Goal: Task Accomplishment & Management: Use online tool/utility

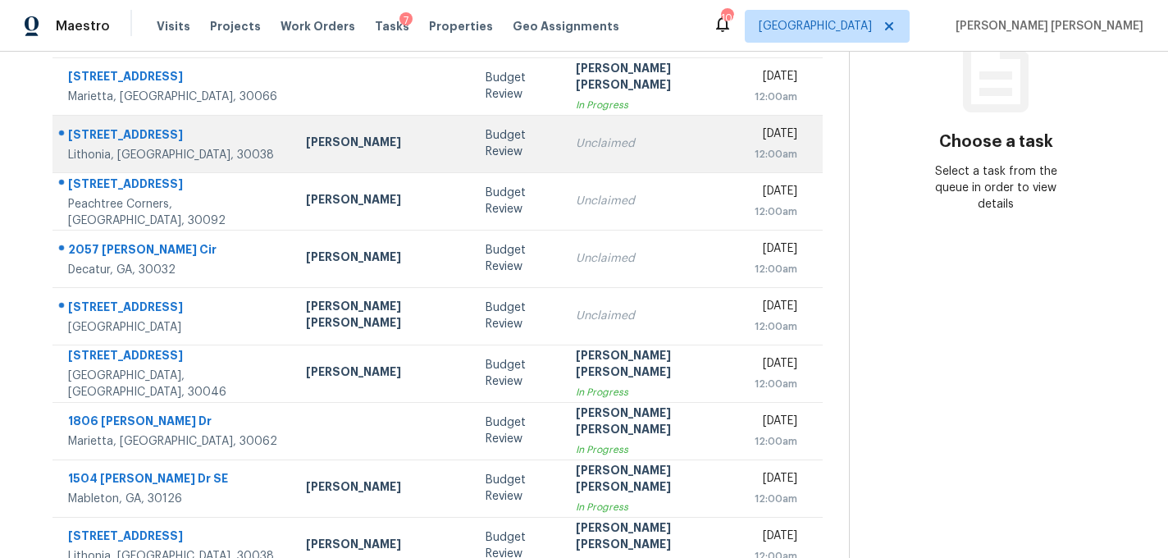
scroll to position [296, 0]
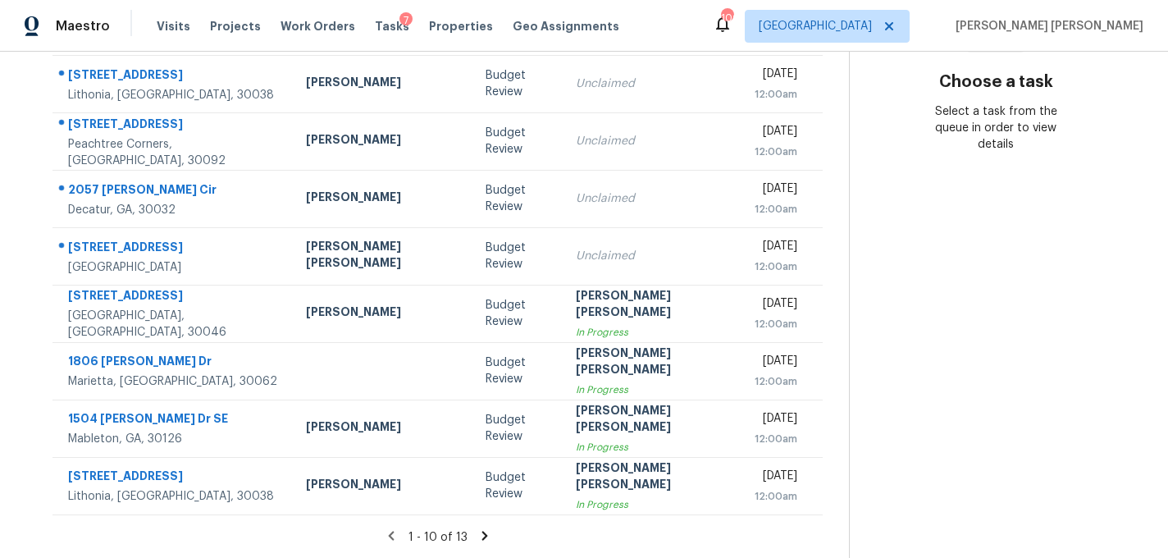
click at [477, 532] on icon at bounding box center [484, 535] width 15 height 15
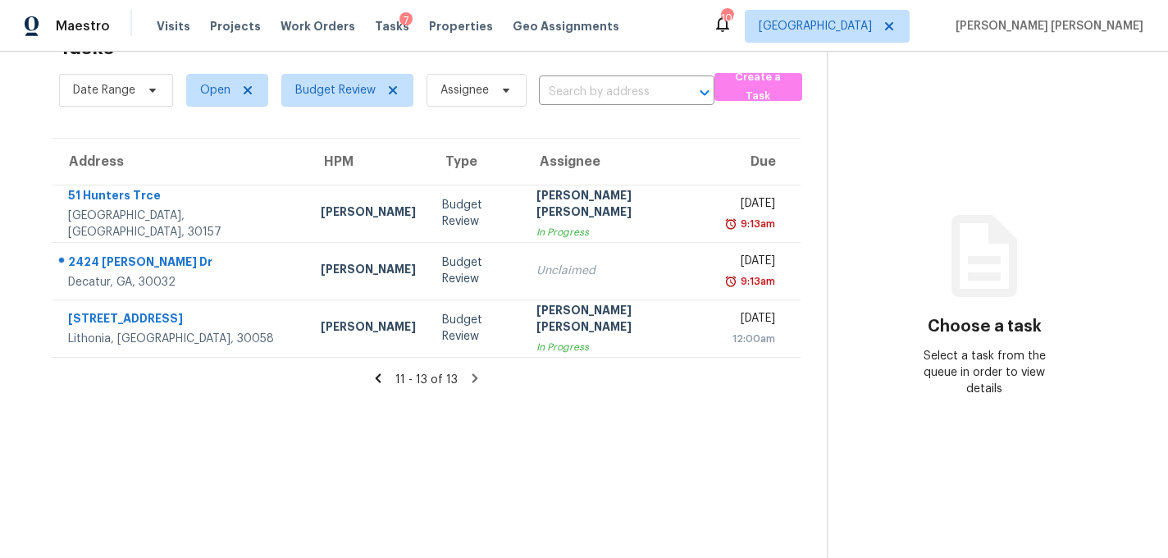
scroll to position [0, 0]
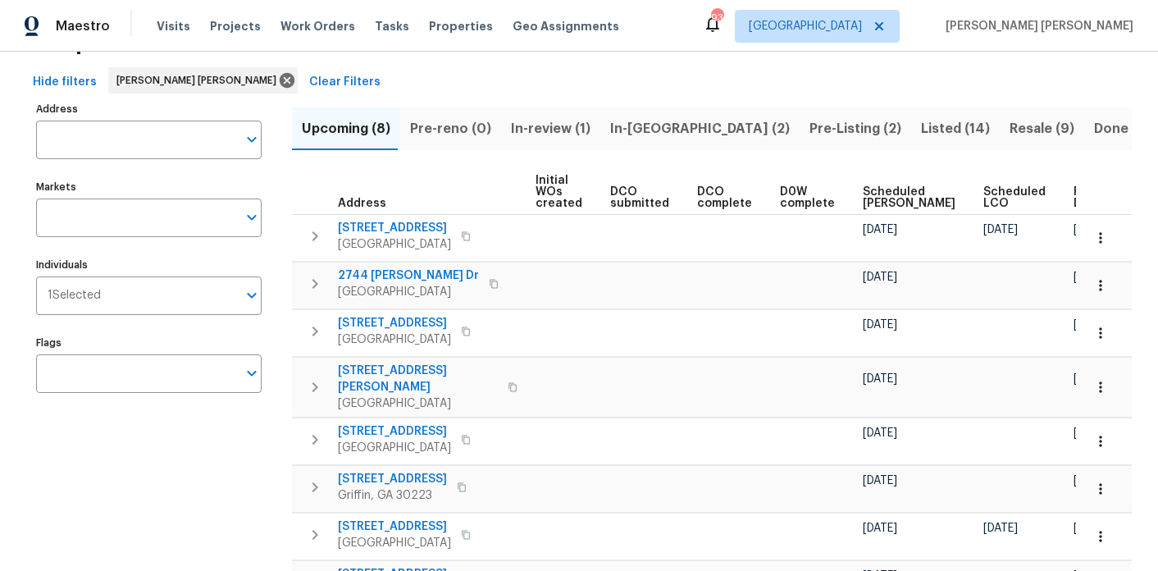
scroll to position [44, 0]
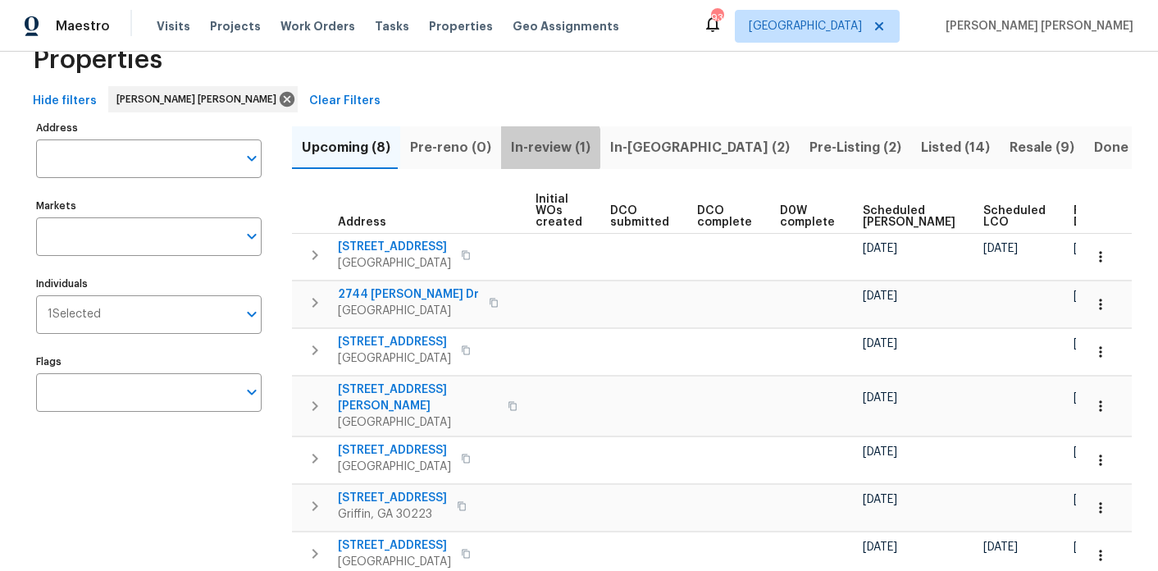
click at [542, 148] on span "In-review (1)" at bounding box center [551, 147] width 80 height 23
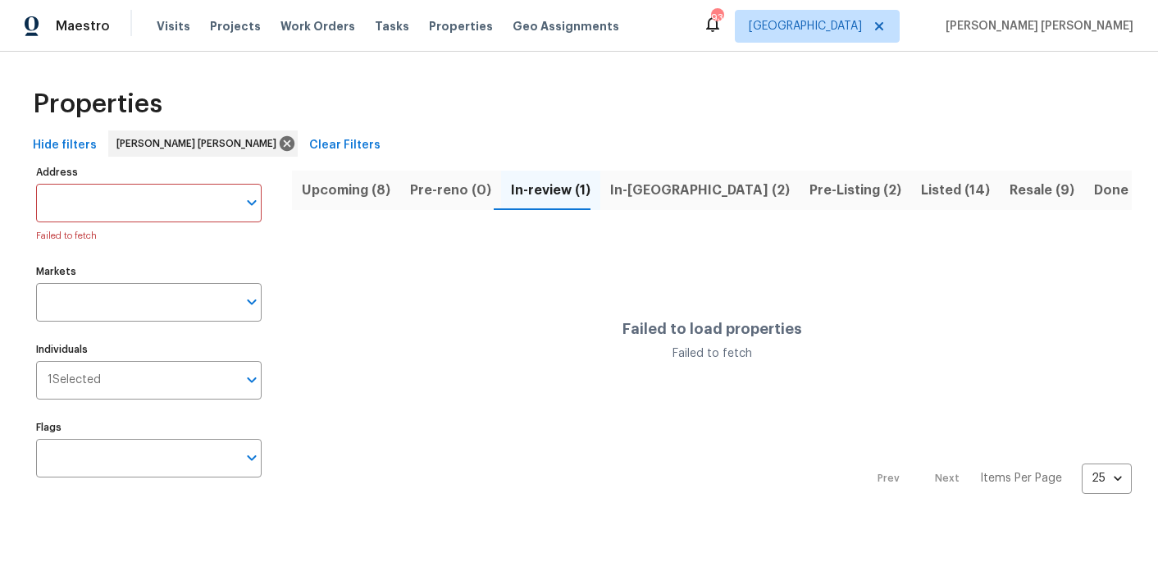
click at [650, 199] on span "In-[GEOGRAPHIC_DATA] (2)" at bounding box center [700, 190] width 180 height 23
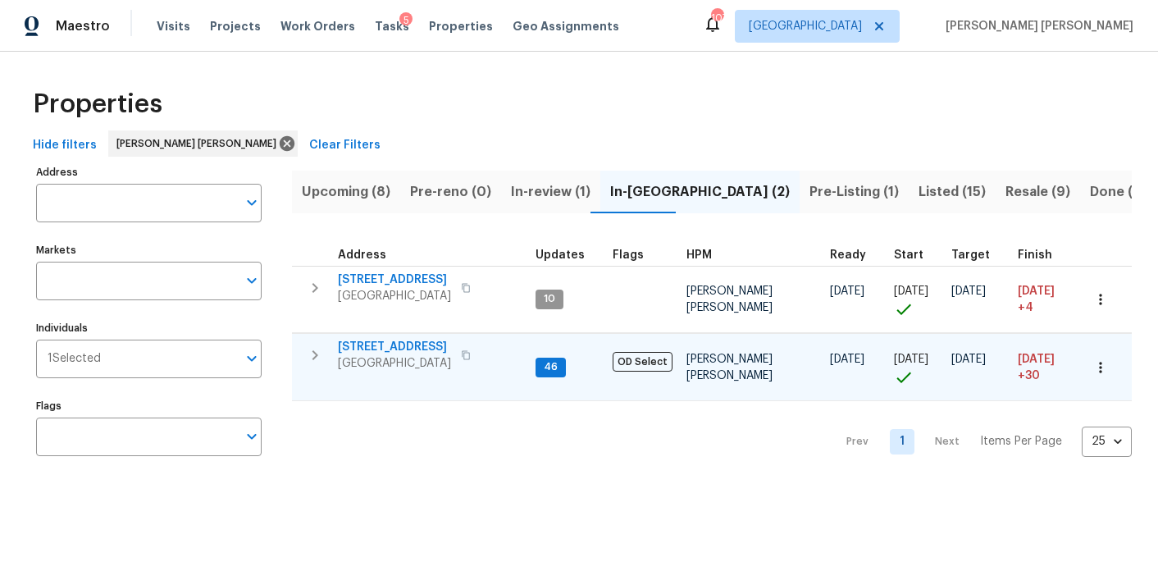
click at [405, 345] on span "[STREET_ADDRESS]" at bounding box center [394, 347] width 113 height 16
click at [331, 182] on span "Upcoming (8)" at bounding box center [346, 191] width 89 height 23
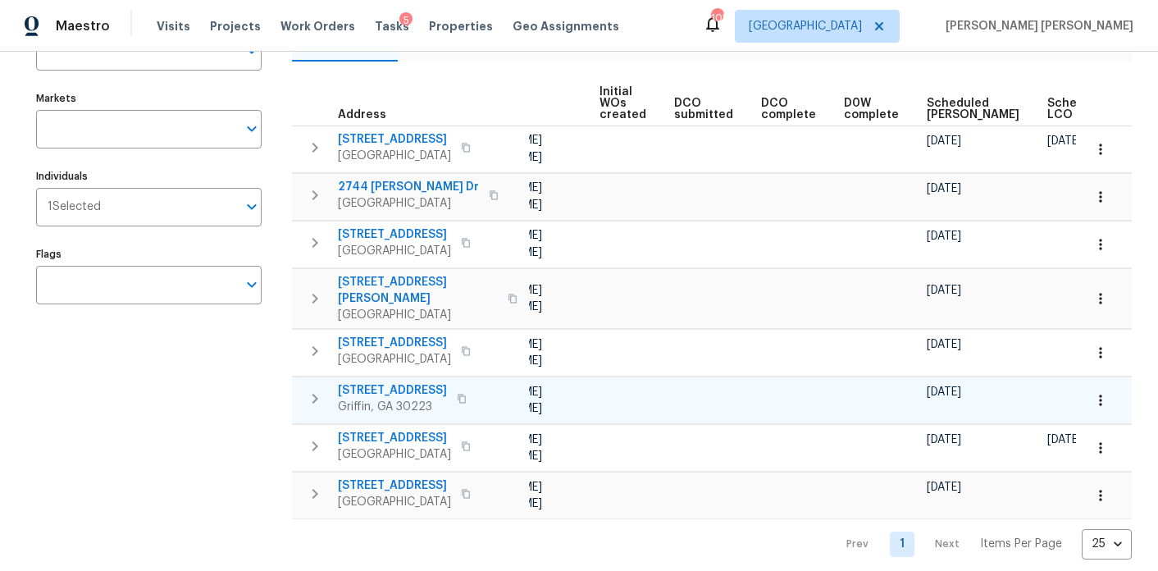
scroll to position [0, 203]
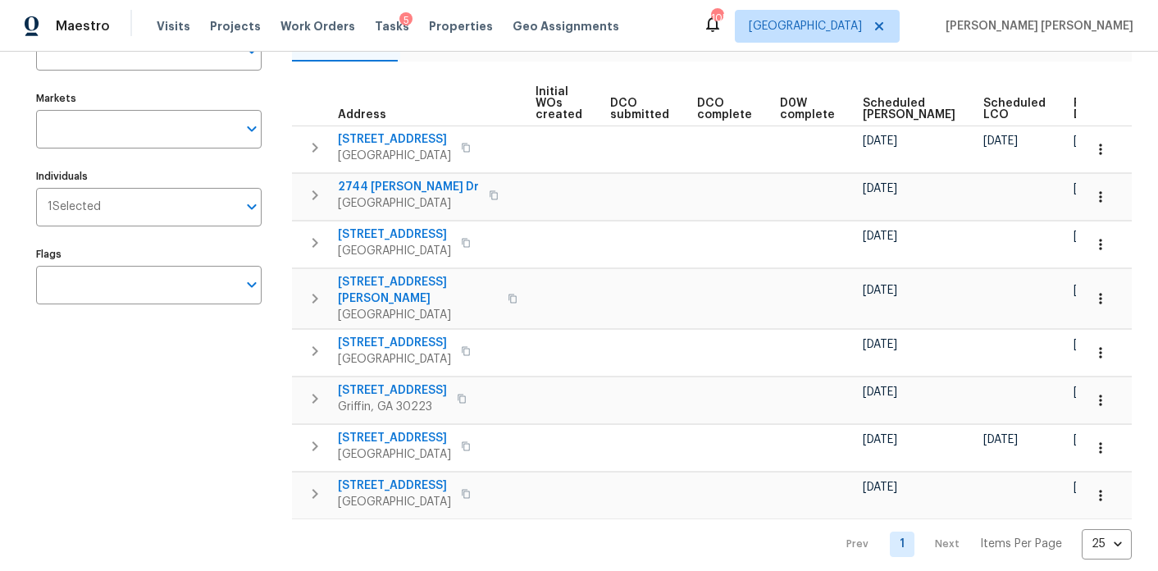
click at [1074, 99] on span "Ready Date" at bounding box center [1092, 109] width 36 height 23
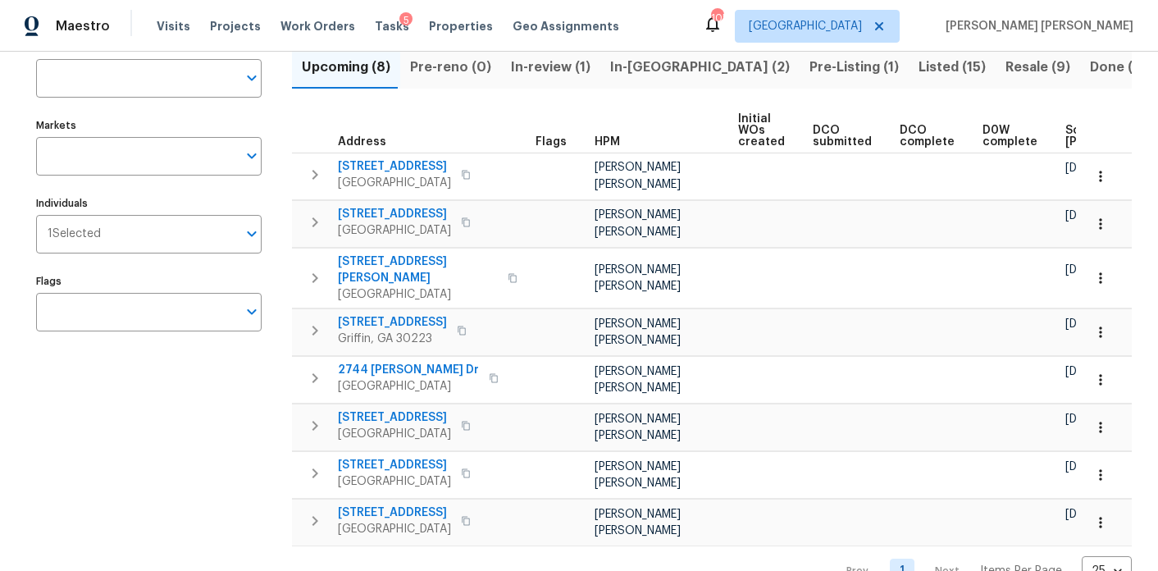
scroll to position [126, 0]
click at [397, 212] on span "805 Rum Hill Ct" at bounding box center [394, 213] width 113 height 16
click at [400, 162] on span "9176 Chickasaw Ct" at bounding box center [394, 166] width 113 height 16
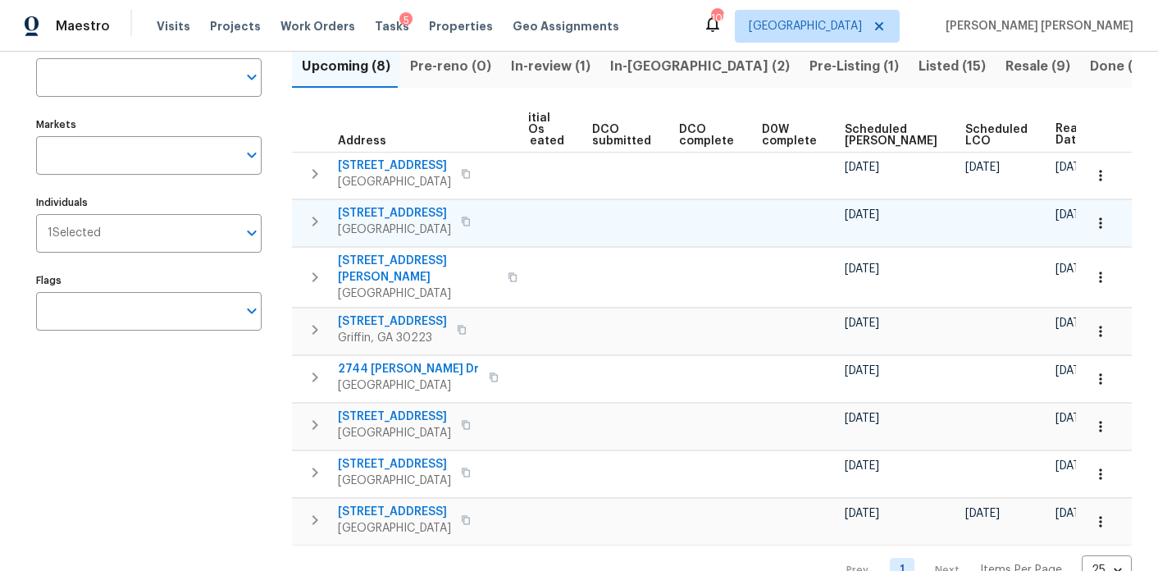
scroll to position [0, 222]
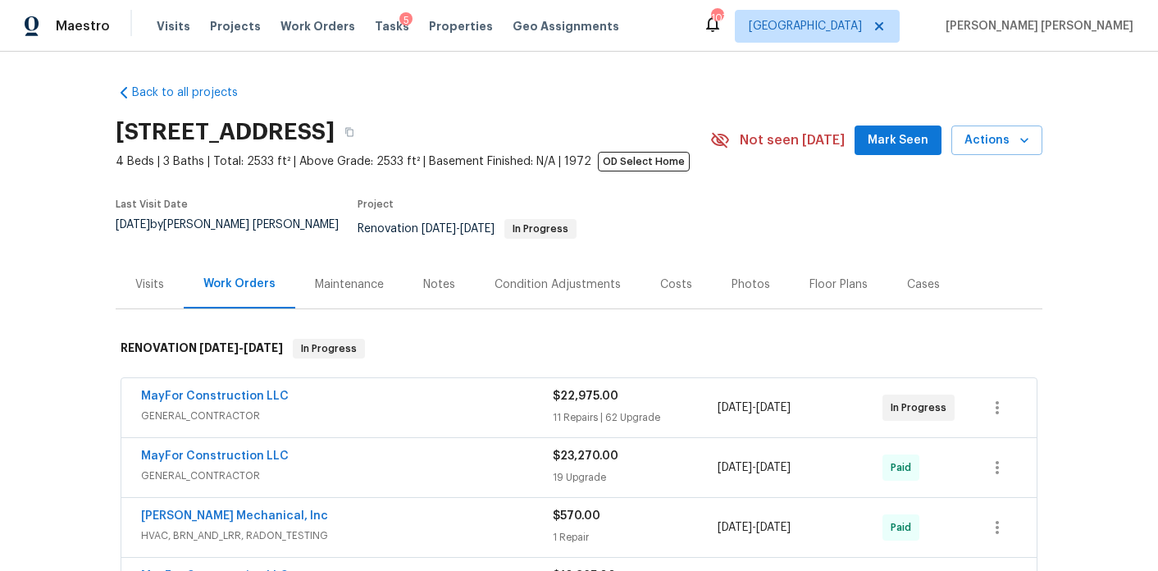
scroll to position [76, 0]
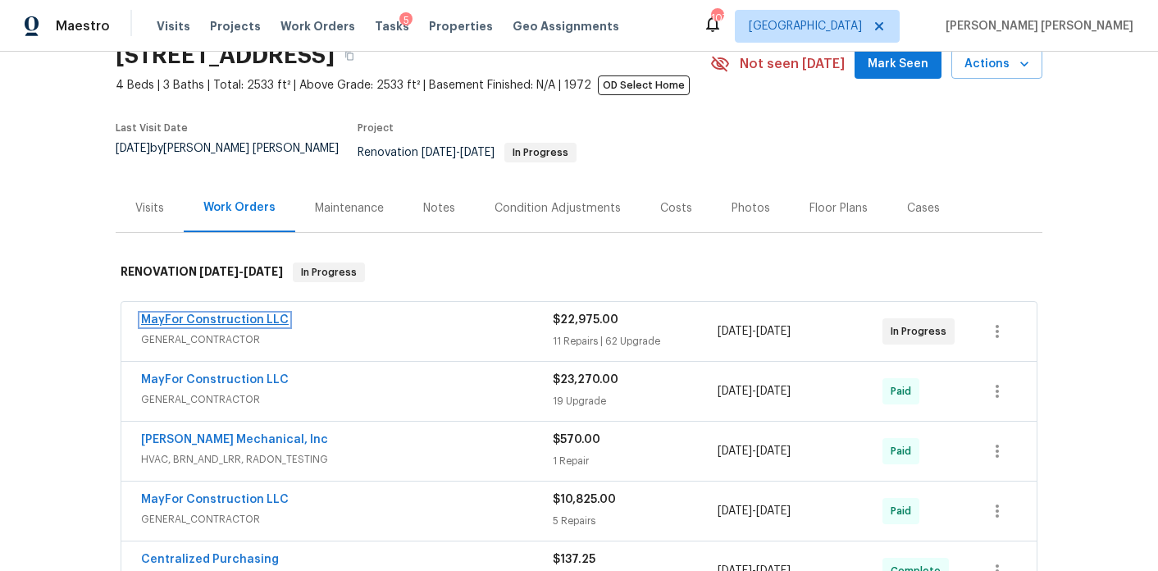
click at [212, 314] on link "MayFor Construction LLC" at bounding box center [215, 319] width 148 height 11
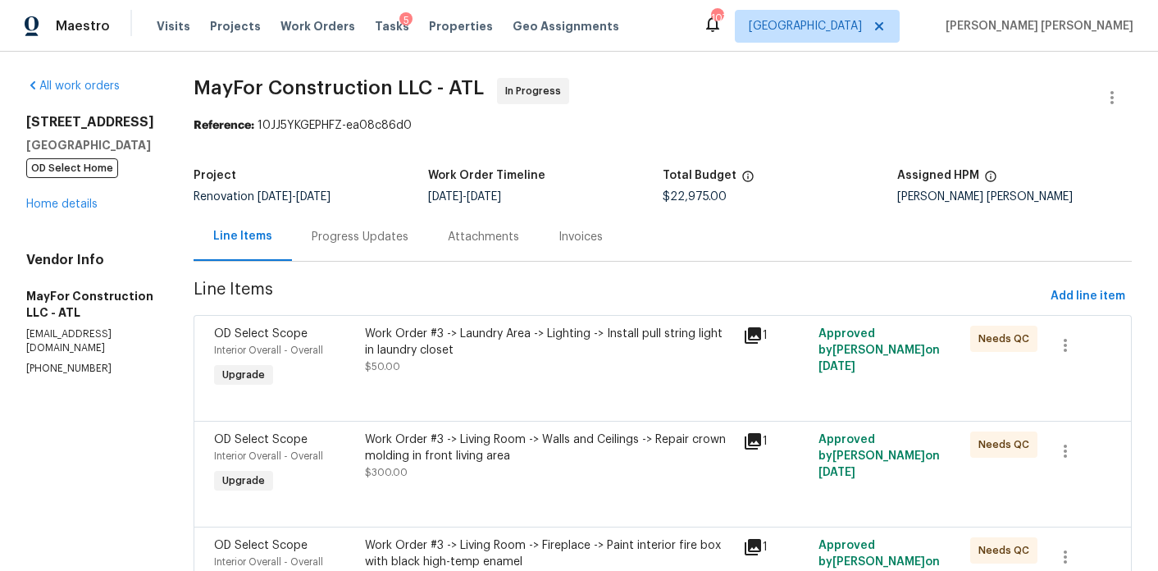
click at [375, 241] on div "Progress Updates" at bounding box center [360, 237] width 97 height 16
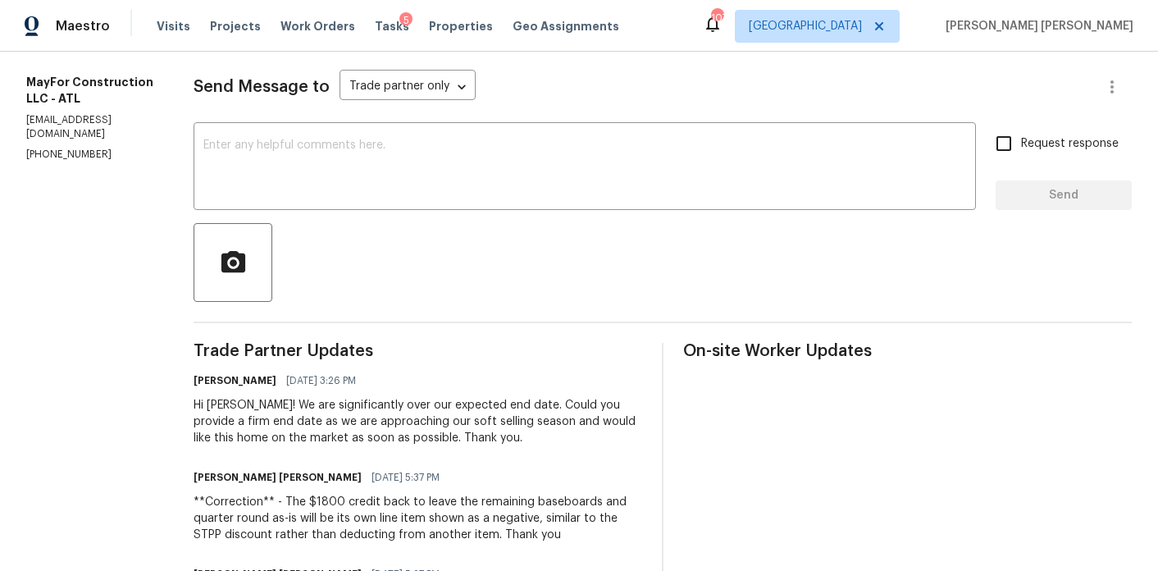
scroll to position [179, 0]
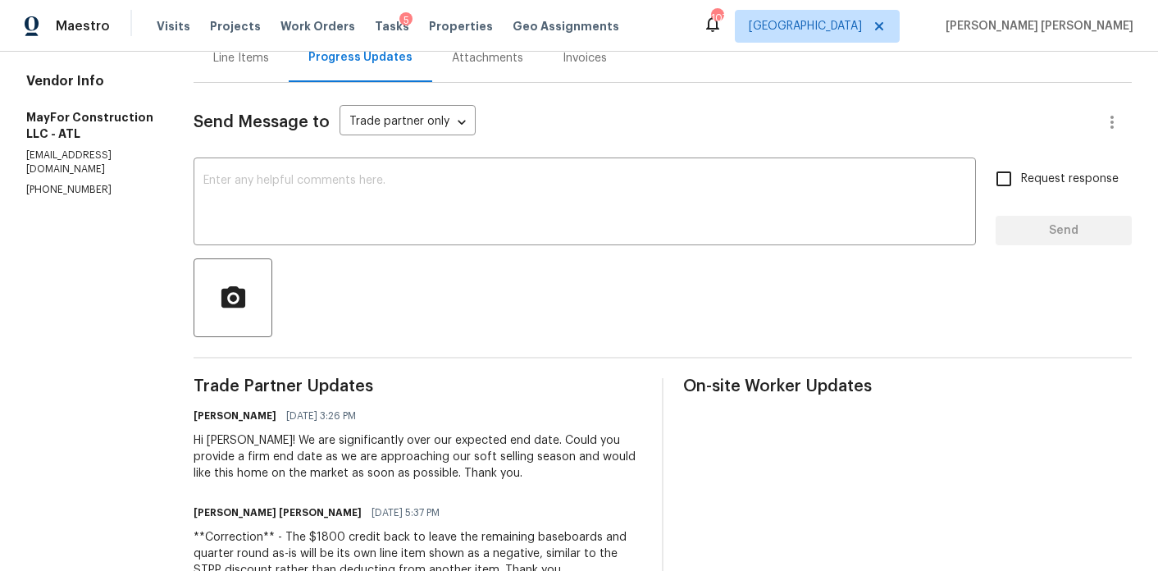
click at [271, 69] on div "Line Items" at bounding box center [241, 58] width 95 height 48
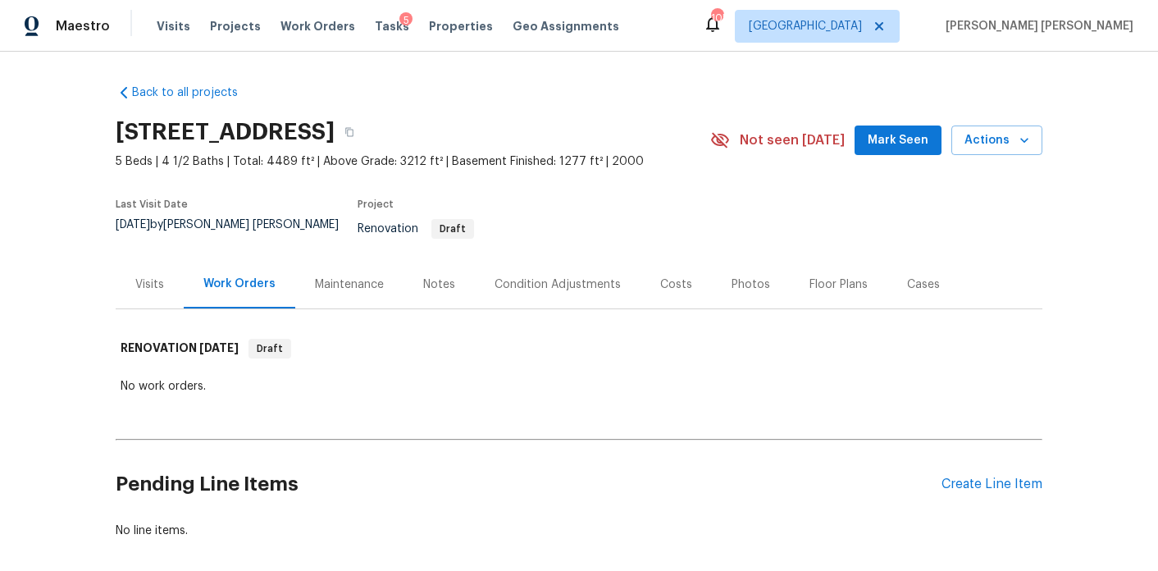
scroll to position [68, 0]
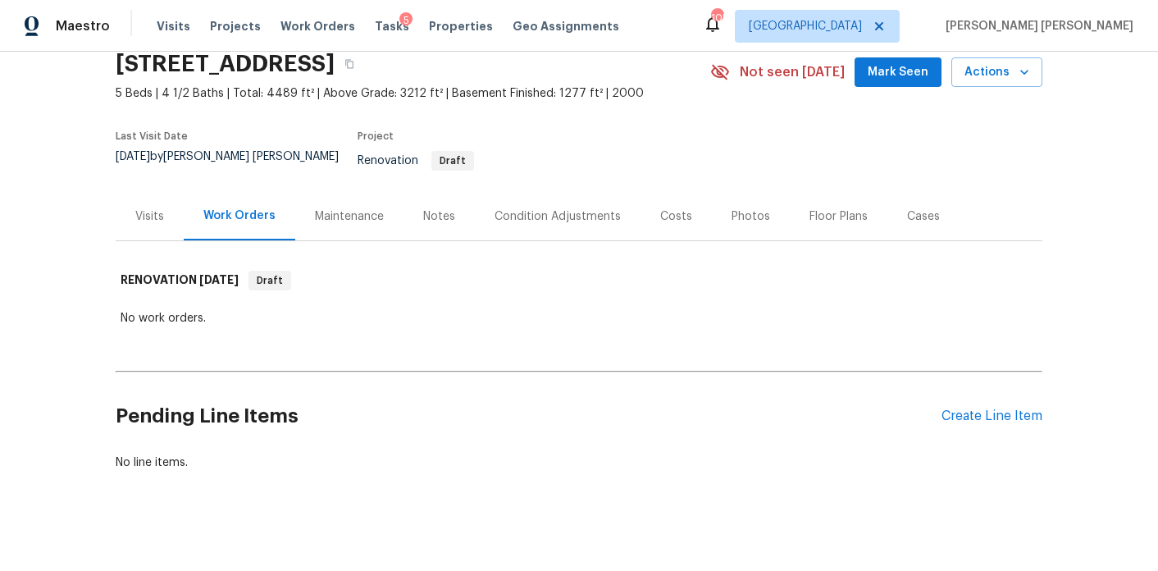
click at [439, 217] on div "Notes" at bounding box center [439, 216] width 71 height 48
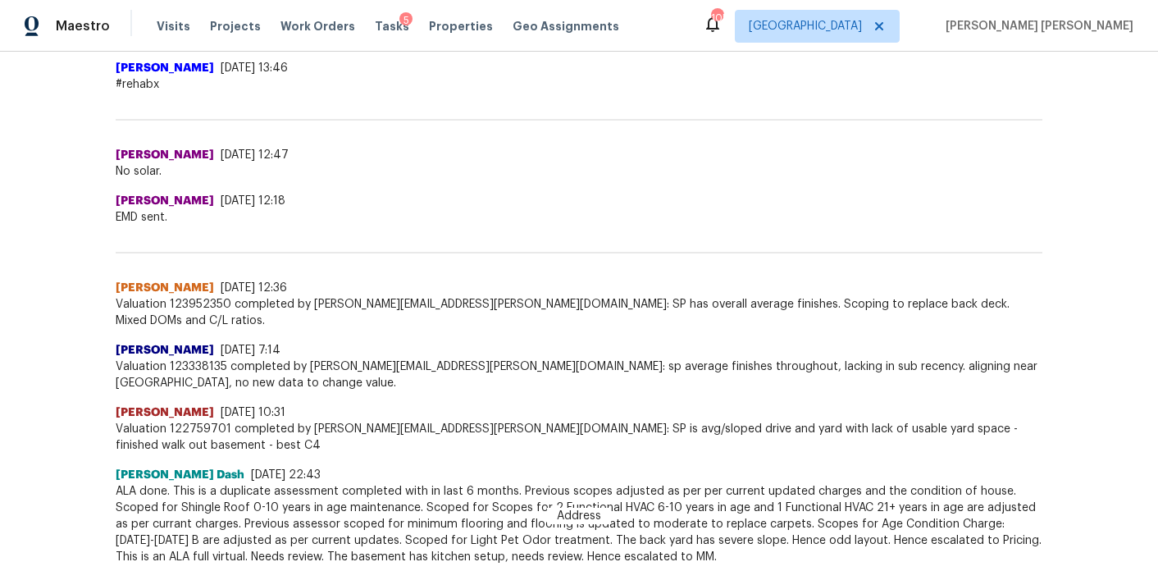
scroll to position [1103, 0]
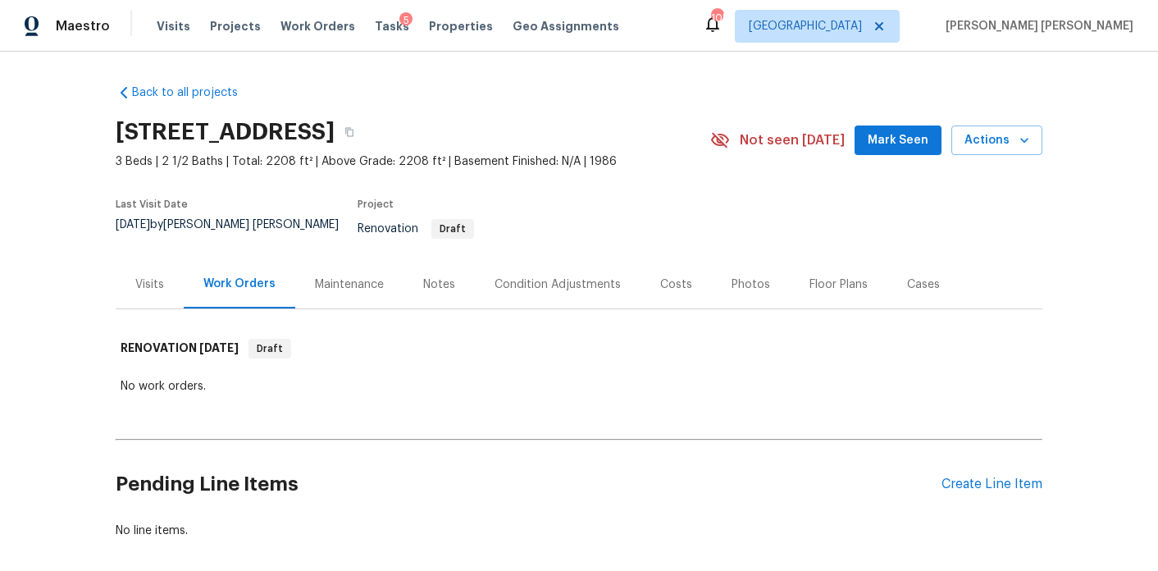
scroll to position [68, 0]
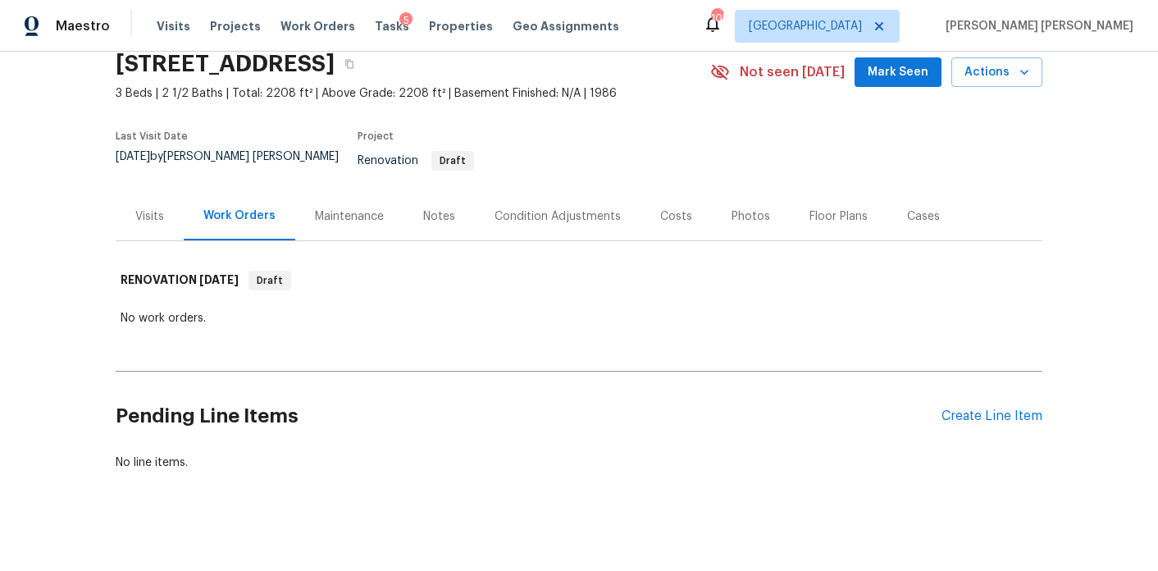
click at [441, 208] on div "Notes" at bounding box center [439, 216] width 32 height 16
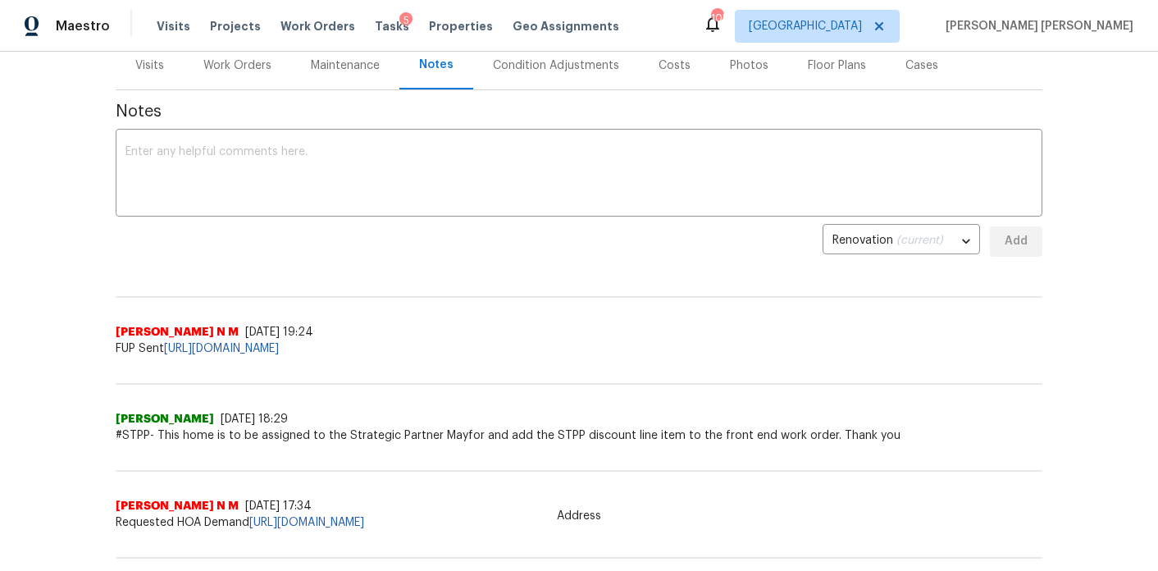
scroll to position [222, 0]
